Goal: Navigation & Orientation: Find specific page/section

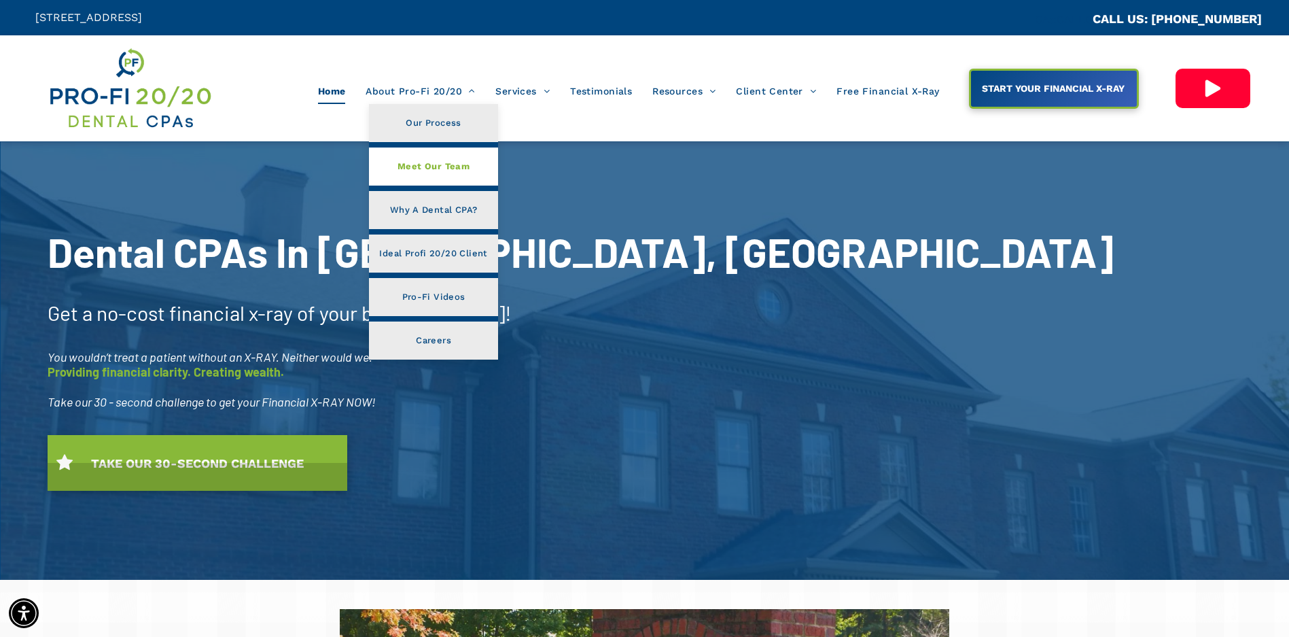
click at [439, 169] on span "Meet Our Team" at bounding box center [433, 167] width 72 height 18
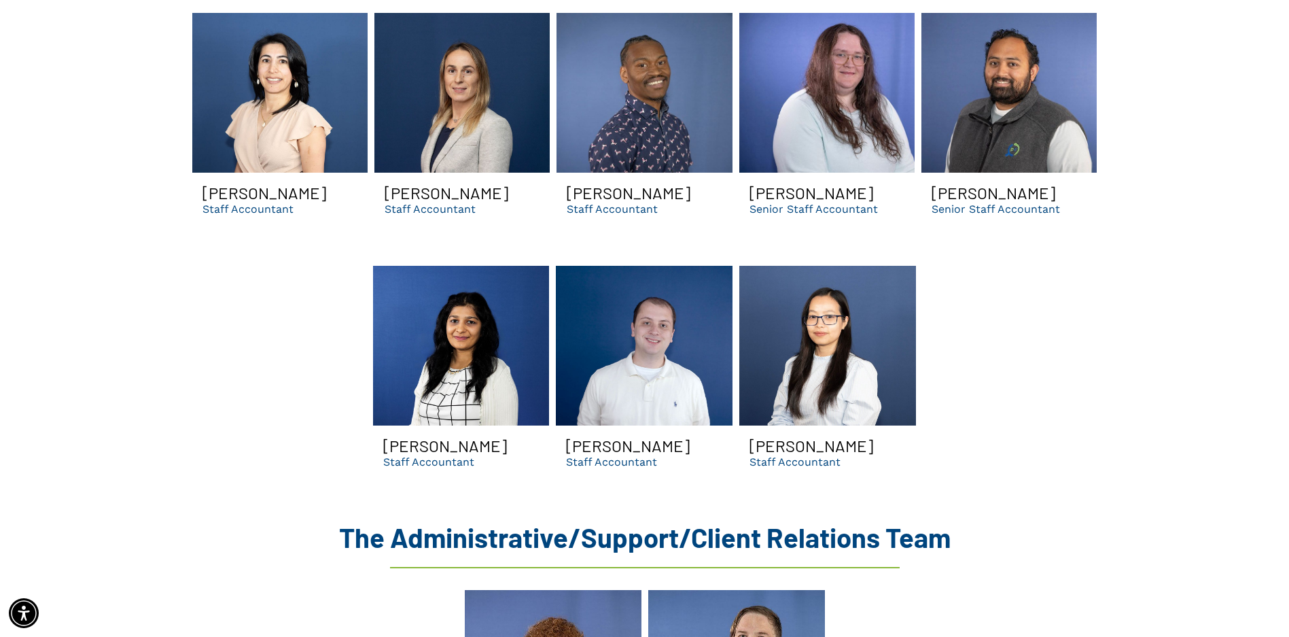
scroll to position [3171, 0]
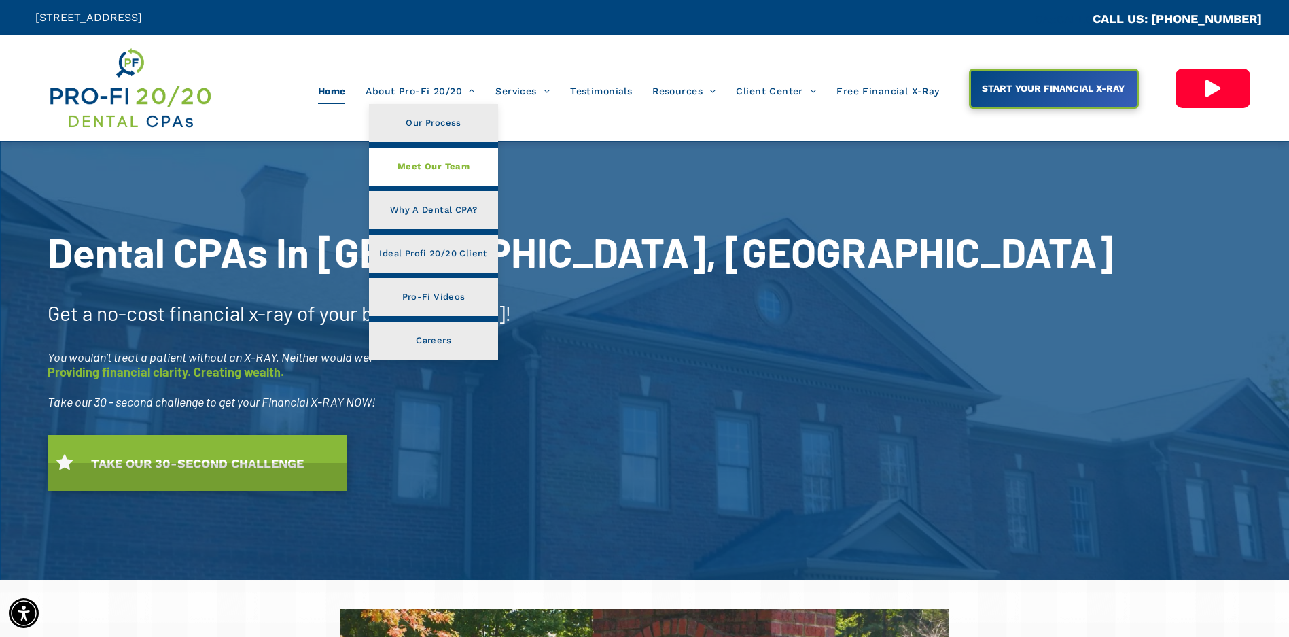
click at [437, 161] on span "Meet Our Team" at bounding box center [433, 167] width 72 height 18
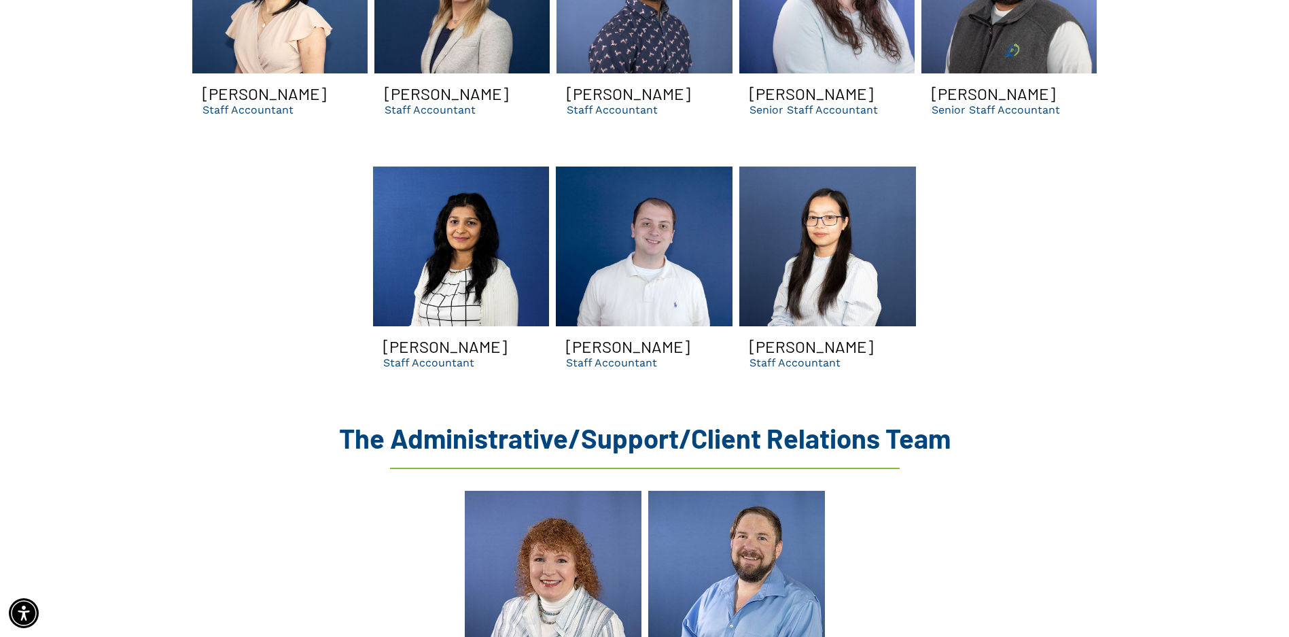
scroll to position [3012, 0]
